Goal: Check status: Check status

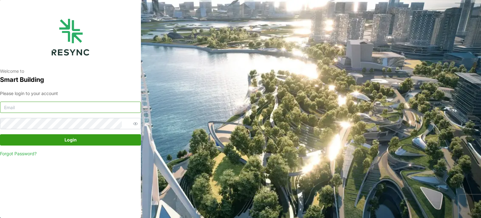
type input "serv354@nus.edu.sg"
click at [74, 145] on span "Login" at bounding box center [70, 139] width 12 height 11
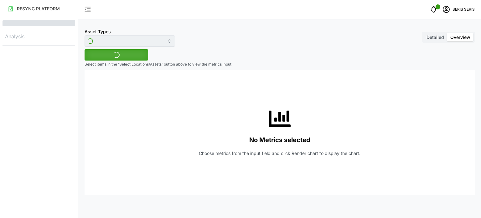
type input "Inverter"
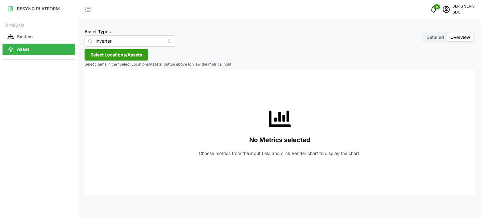
click at [120, 52] on span "Select Locations/Assets" at bounding box center [116, 54] width 52 height 11
click at [100, 81] on span "Select SDC-1" at bounding box center [100, 83] width 4 height 4
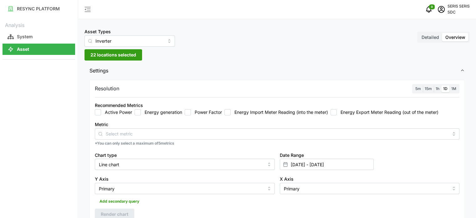
click at [136, 109] on input "Energy generation" at bounding box center [138, 112] width 6 height 6
checkbox input "true"
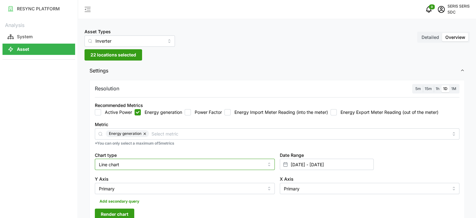
click at [178, 164] on input "Line chart" at bounding box center [185, 163] width 180 height 11
click at [175, 186] on div "Bar chart" at bounding box center [184, 189] width 177 height 11
type input "Bar chart"
